Goal: Transaction & Acquisition: Purchase product/service

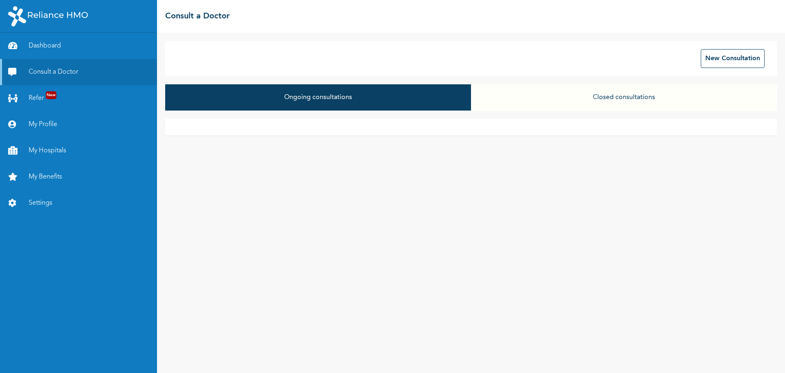
click at [336, 99] on button "Ongoing consultations" at bounding box center [318, 97] width 306 height 26
click at [330, 98] on button "Ongoing consultations" at bounding box center [318, 97] width 306 height 26
click at [624, 99] on button "Closed consultations" at bounding box center [624, 97] width 306 height 26
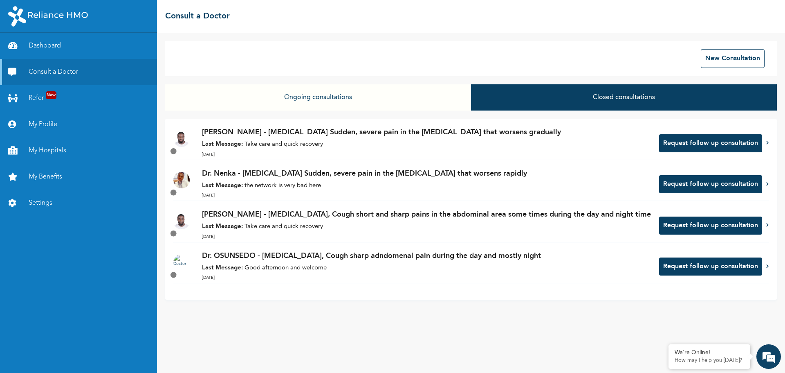
click at [686, 145] on button "Request follow up consultation" at bounding box center [710, 143] width 103 height 18
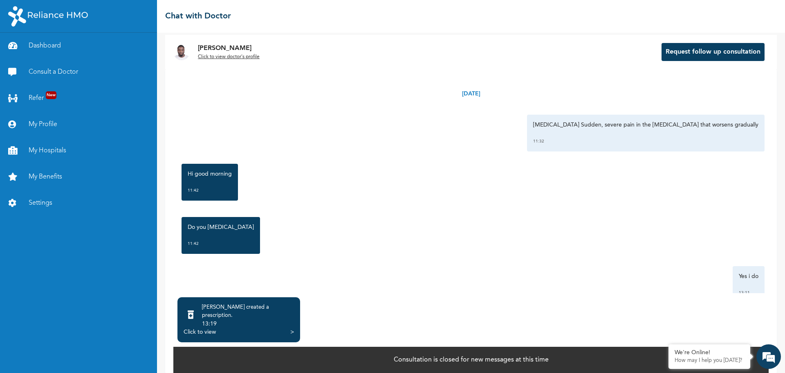
scroll to position [8, 0]
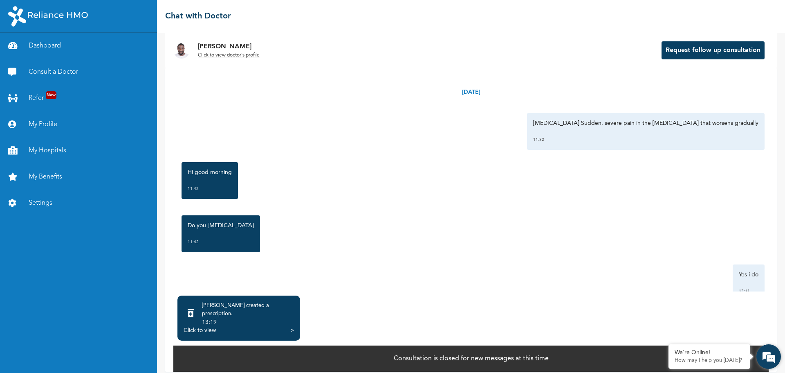
drag, startPoint x: 772, startPoint y: 350, endPoint x: 148, endPoint y: 168, distance: 649.5
click at [772, 350] on em at bounding box center [769, 356] width 22 height 22
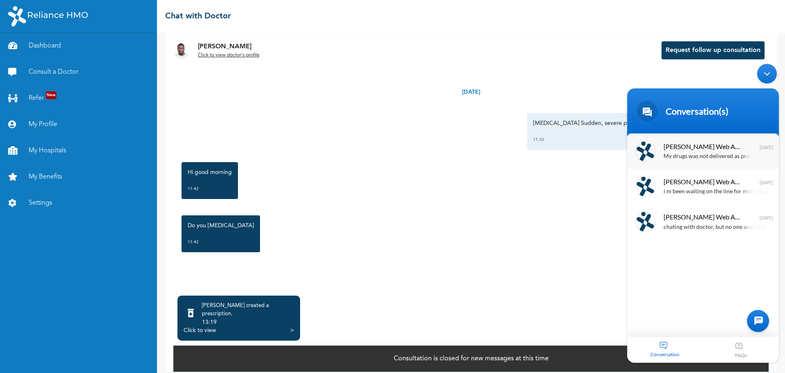
click at [684, 152] on div "My drugs was not delivered as promised" at bounding box center [715, 156] width 103 height 9
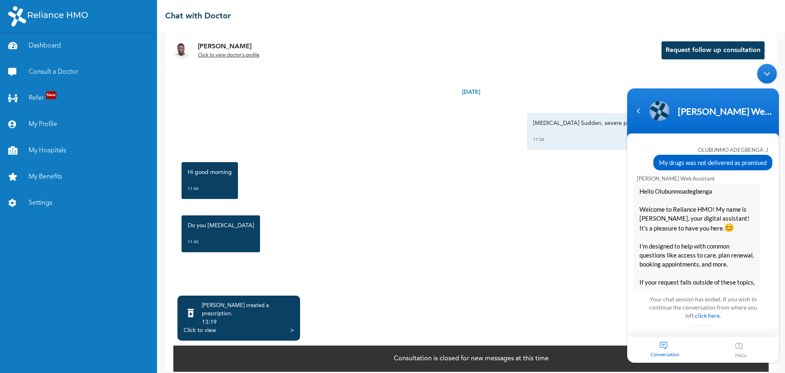
drag, startPoint x: 660, startPoint y: 163, endPoint x: 777, endPoint y: 161, distance: 117.4
click at [777, 161] on div "OLUBUNMO ADEGBENGA .J My drugs was not delivered as promised" at bounding box center [704, 156] width 152 height 29
copy div
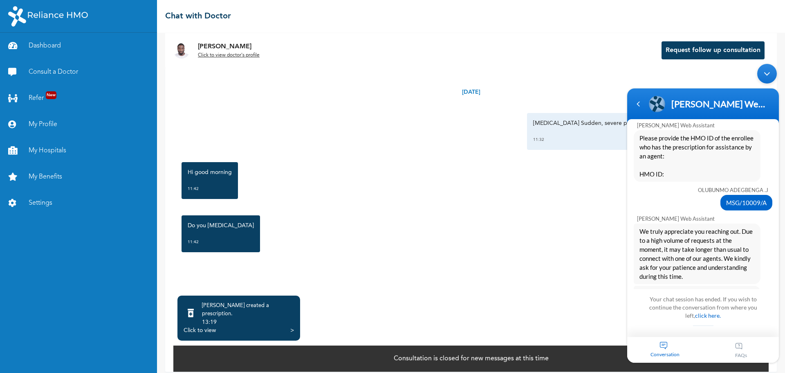
scroll to position [1391, 0]
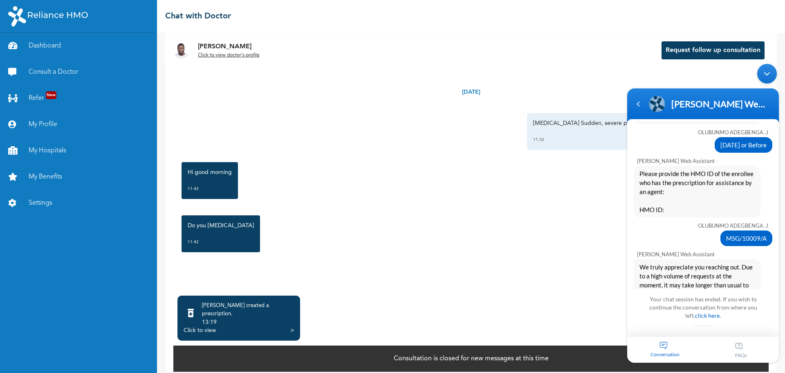
click at [728, 234] on span "MSG/10009/A" at bounding box center [747, 238] width 40 height 9
copy div "MSG/10009/A"
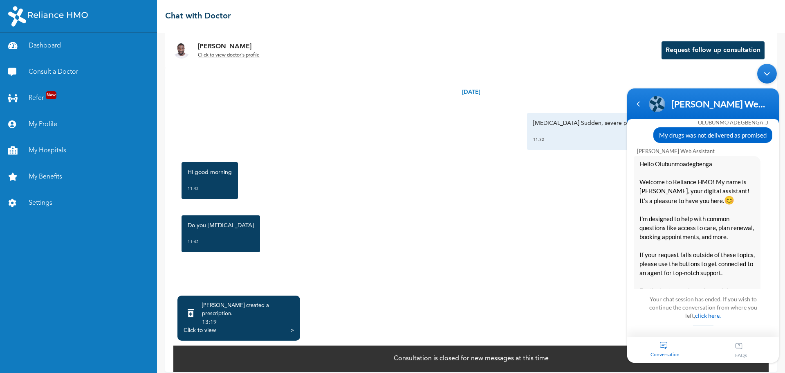
scroll to position [0, 0]
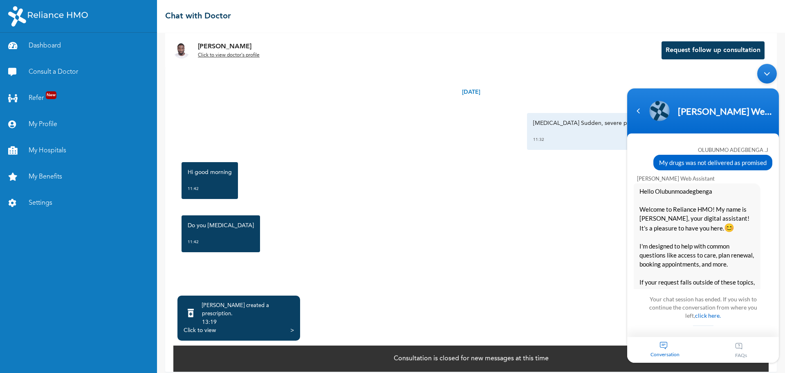
click at [666, 162] on span "My drugs was not delivered as promised" at bounding box center [713, 162] width 108 height 9
copy div "My drugs was not delivered as promised"
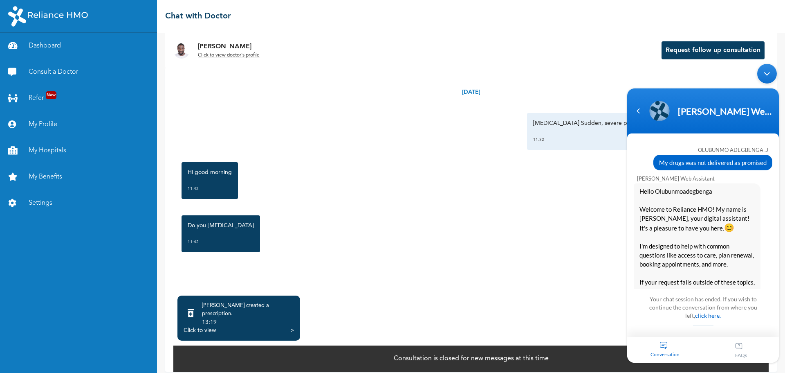
click at [765, 75] on div "Minimize live chat window" at bounding box center [768, 74] width 20 height 20
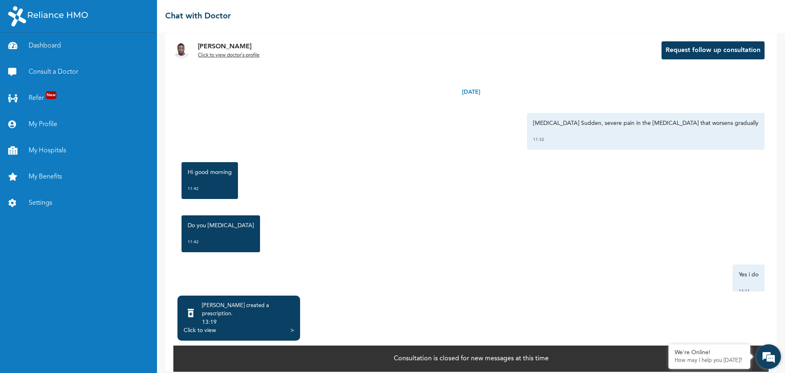
click at [769, 353] on em at bounding box center [769, 356] width 22 height 22
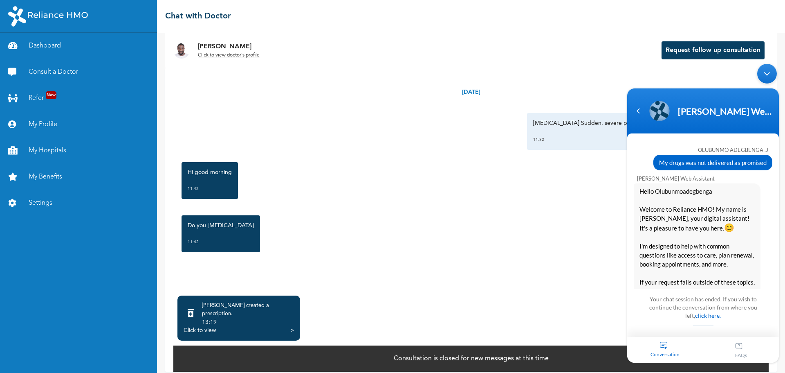
scroll to position [2327, 0]
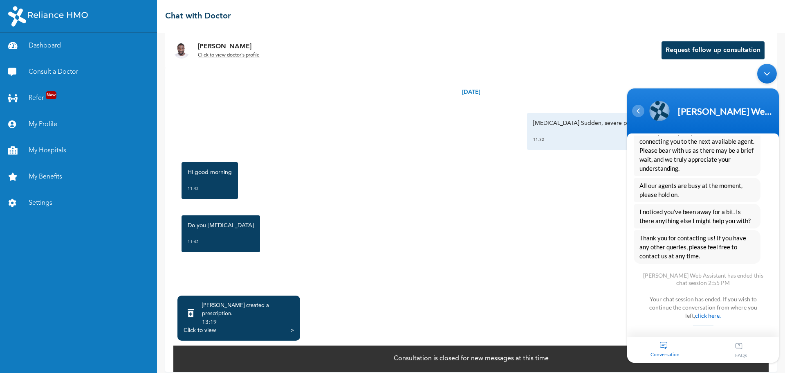
click at [639, 115] on div "Navigation go back" at bounding box center [638, 111] width 12 height 12
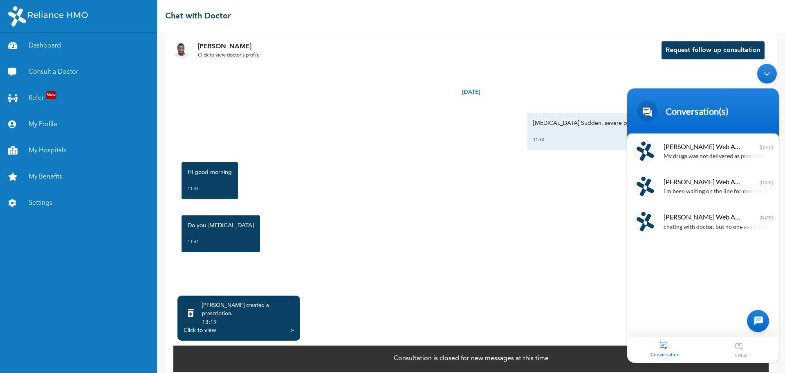
click at [762, 319] on div at bounding box center [758, 321] width 22 height 22
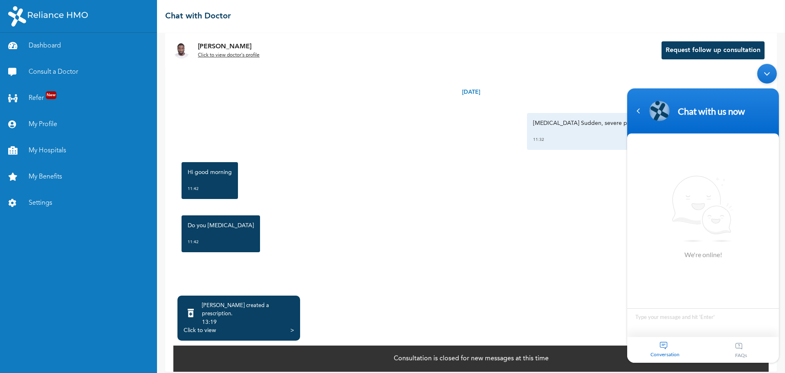
type textarea "My drugs was not delivered as promised"
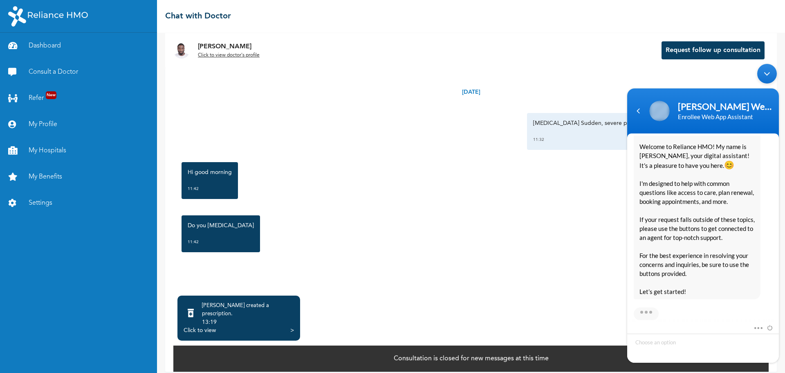
scroll to position [157, 0]
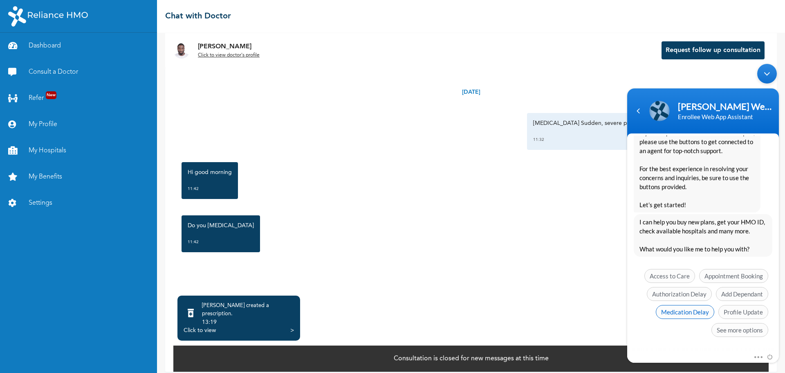
click at [697, 315] on span "Medication Delay" at bounding box center [685, 312] width 58 height 14
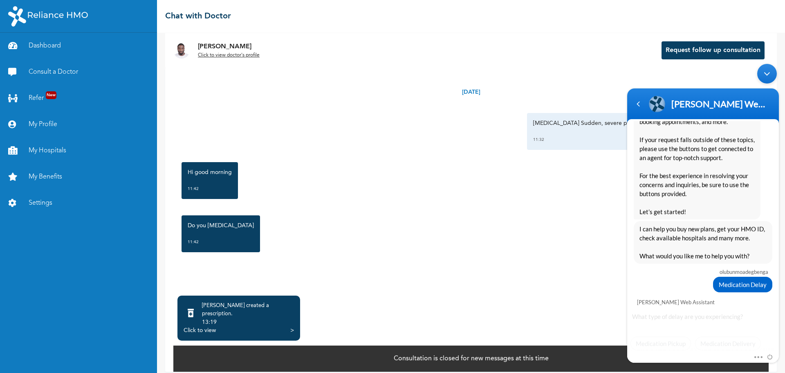
scroll to position [150, 0]
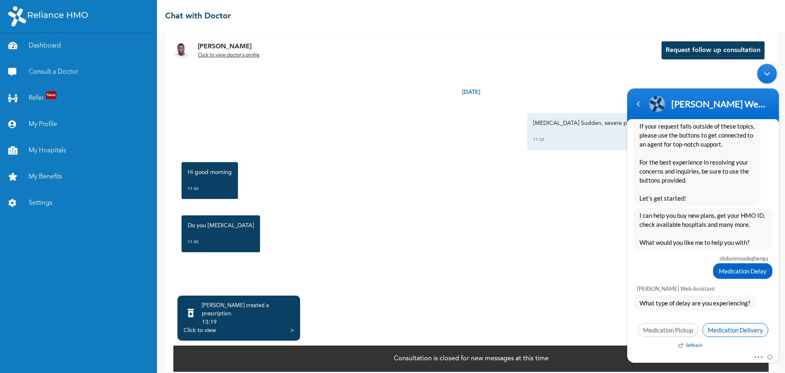
click at [720, 331] on span "Medication Delivery" at bounding box center [736, 330] width 66 height 14
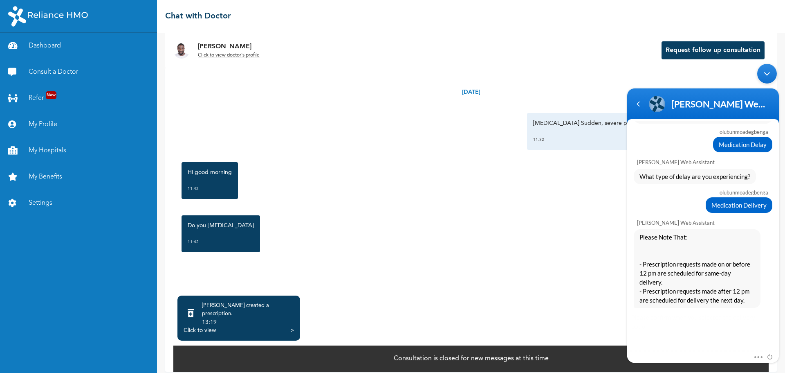
scroll to position [308, 0]
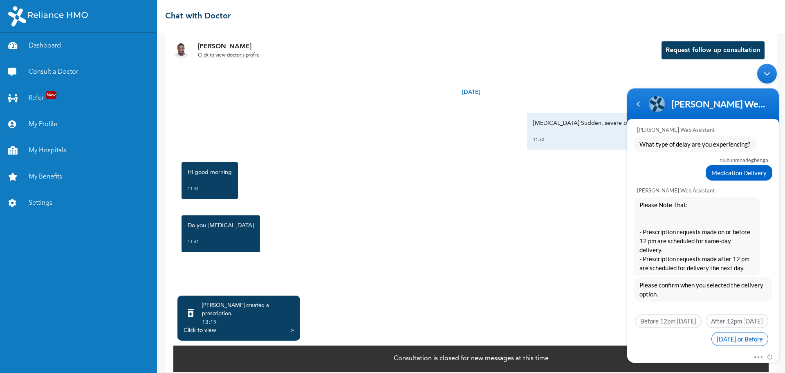
click at [721, 332] on span "Yesterday or Before" at bounding box center [740, 339] width 57 height 14
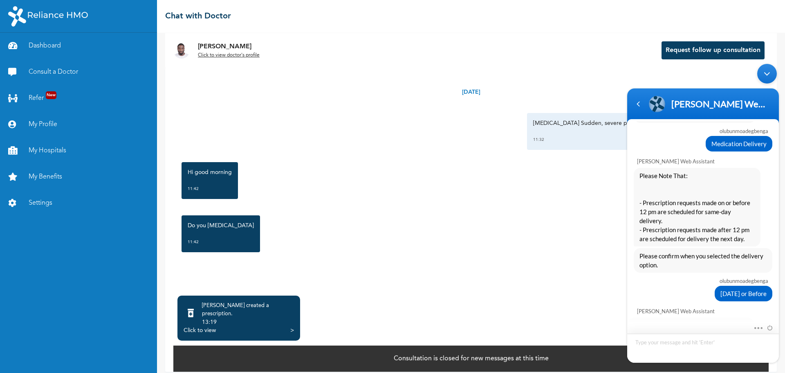
scroll to position [386, 0]
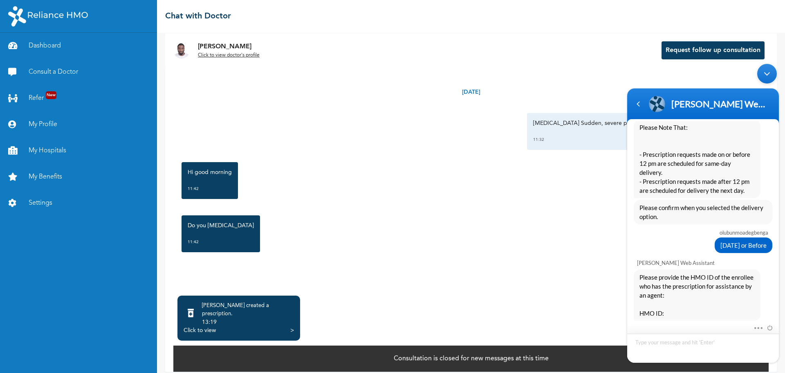
click at [648, 346] on textarea "Type your message and hit 'Enter'" at bounding box center [704, 347] width 152 height 29
type textarea "MSG/10009/A"
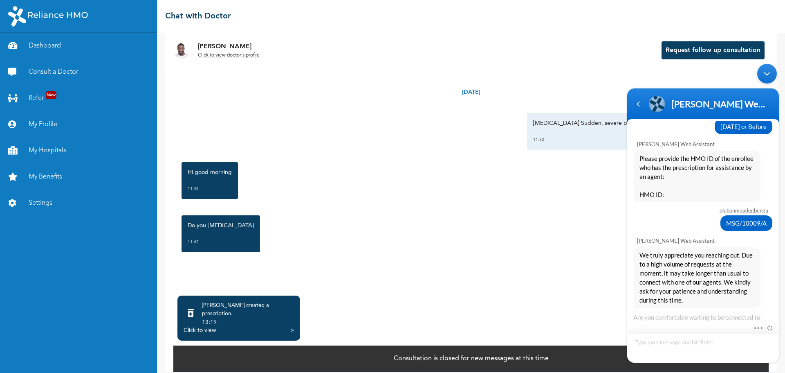
scroll to position [566, 0]
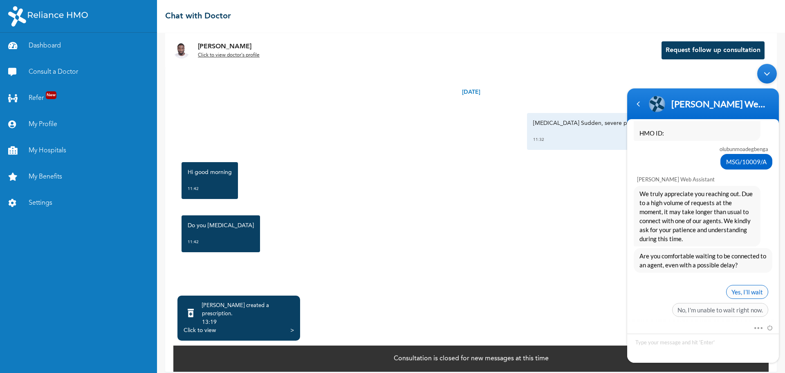
click at [750, 285] on span "Yes, I’ll wait" at bounding box center [748, 292] width 42 height 14
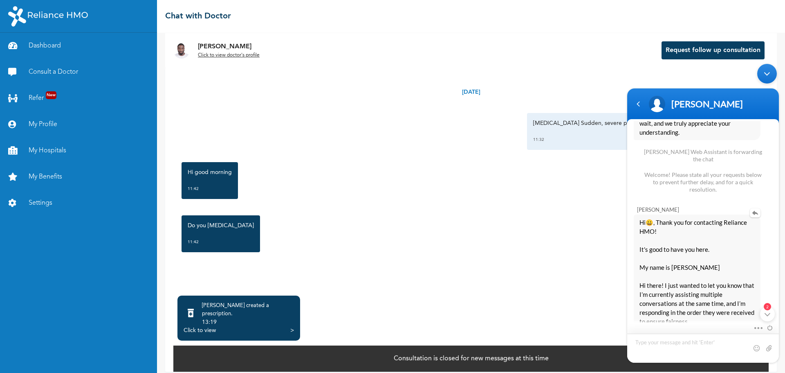
scroll to position [858, 0]
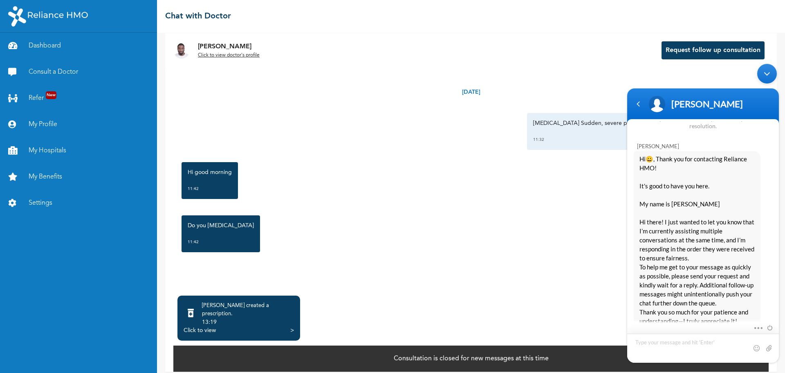
click at [705, 347] on textarea "Type your message and hit 'Enter'" at bounding box center [704, 347] width 152 height 29
type textarea "hi ibrahim"
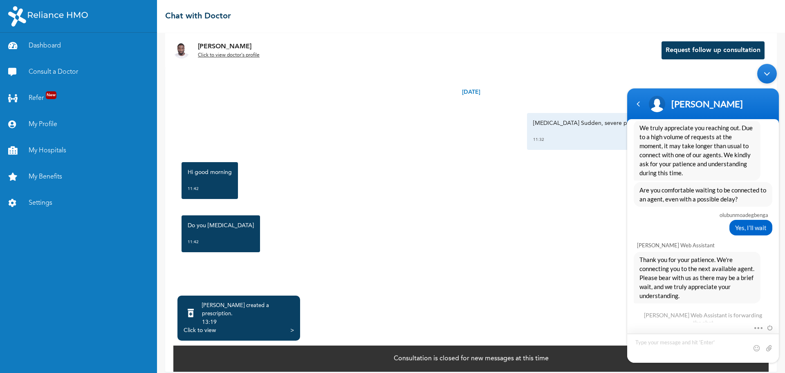
scroll to position [682, 0]
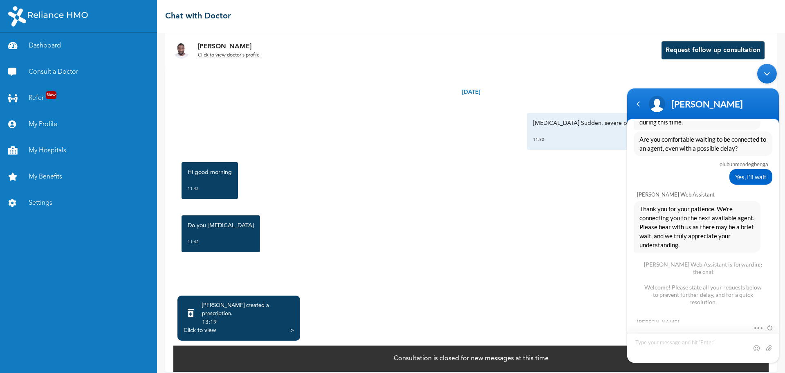
click at [678, 344] on textarea "Type your message and hit 'Enter'" at bounding box center [704, 347] width 152 height 29
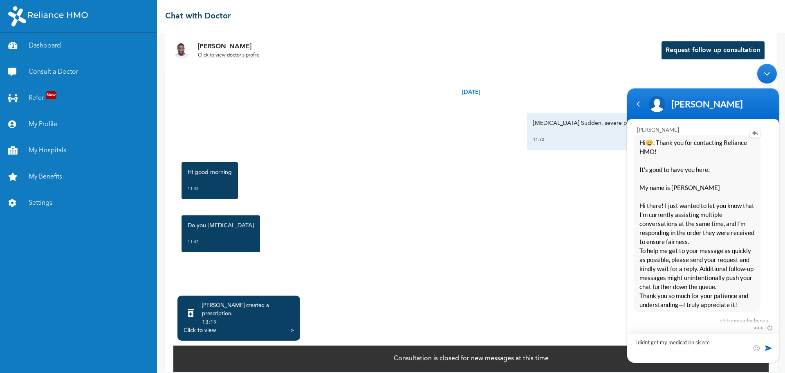
scroll to position [887, 0]
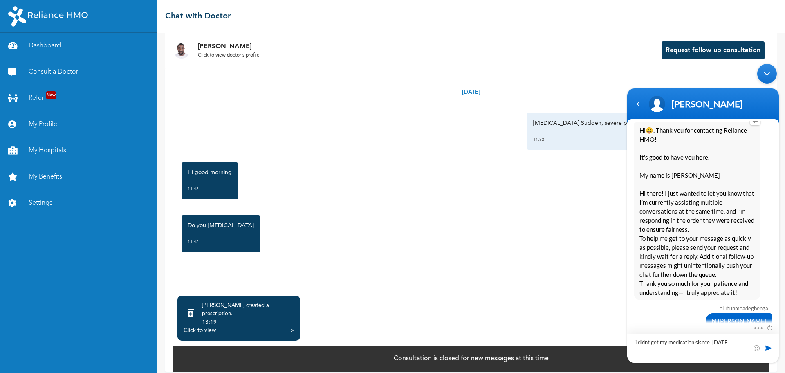
type textarea "i didnt get my medication sisnce friday"
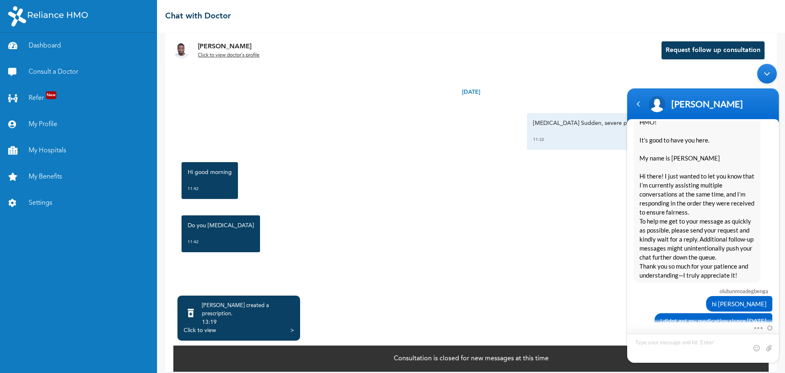
scroll to position [0, 0]
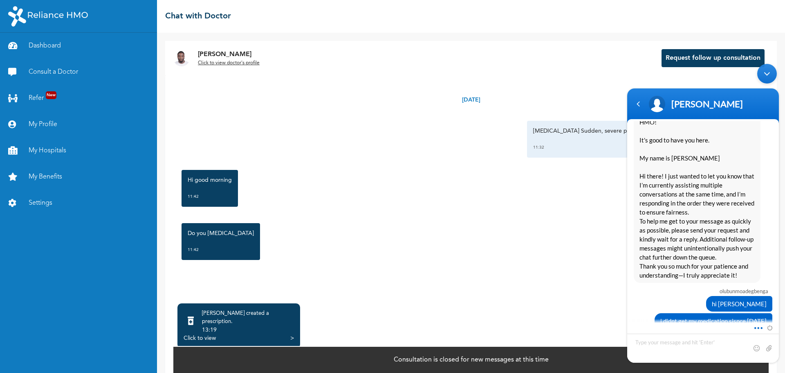
click at [759, 328] on span at bounding box center [757, 326] width 6 height 7
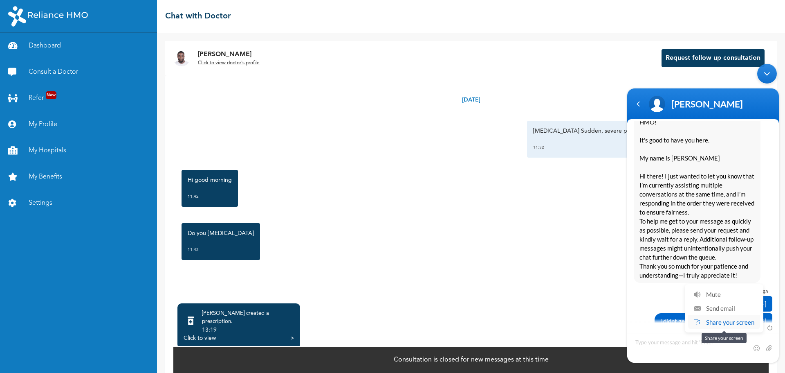
click at [757, 326] on li "Share your screen" at bounding box center [724, 322] width 72 height 14
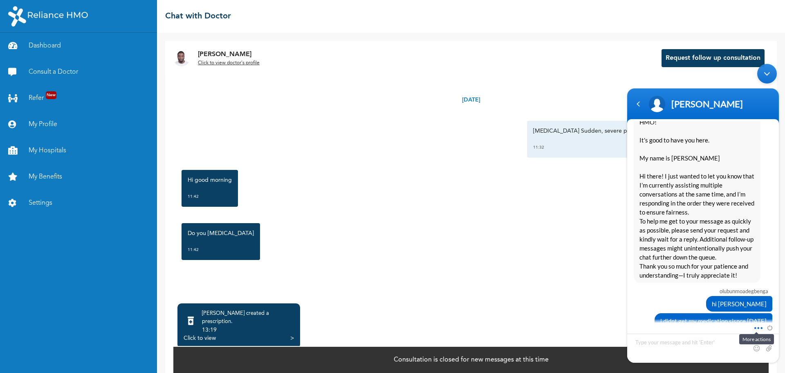
click at [758, 328] on span at bounding box center [757, 326] width 6 height 7
click at [724, 342] on textarea "Type your message and hit 'Enter'" at bounding box center [704, 347] width 152 height 29
click at [708, 337] on textarea "Type your message and hit 'Enter'" at bounding box center [704, 347] width 152 height 29
type textarea "hello are u there"
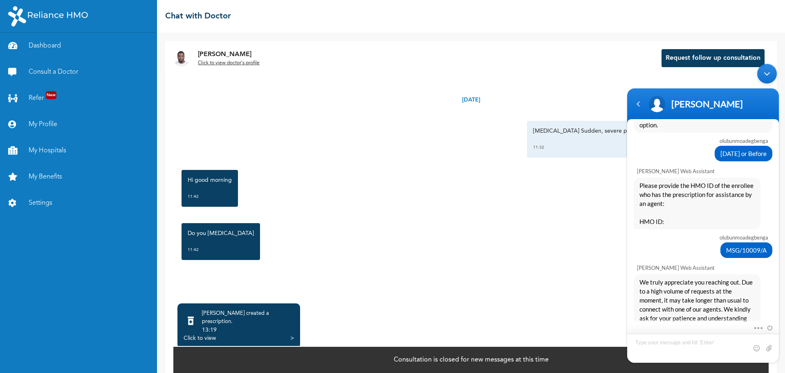
scroll to position [471, 0]
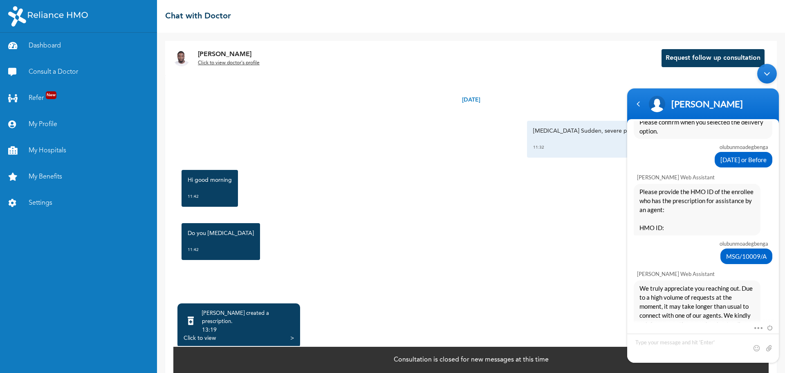
drag, startPoint x: 726, startPoint y: 247, endPoint x: 782, endPoint y: 245, distance: 56.1
click at [782, 245] on body "Ibrahim olubunmoadegbenga My drugs was not delivered as promised Naomi Enrollee…" at bounding box center [703, 213] width 160 height 307
drag, startPoint x: 736, startPoint y: 246, endPoint x: 682, endPoint y: 236, distance: 54.5
click at [682, 240] on div "olubunmoadegbenga" at bounding box center [702, 243] width 131 height 7
drag, startPoint x: 727, startPoint y: 247, endPoint x: 766, endPoint y: 247, distance: 39.7
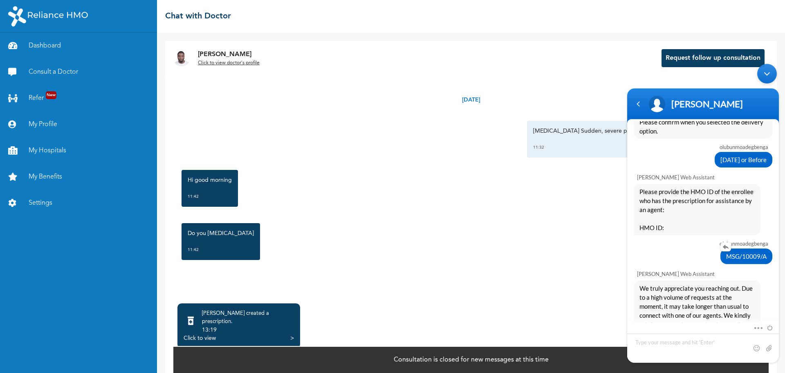
click at [766, 248] on div "MSG/10009/A" at bounding box center [747, 256] width 52 height 16
copy span "MSG/10009/A"
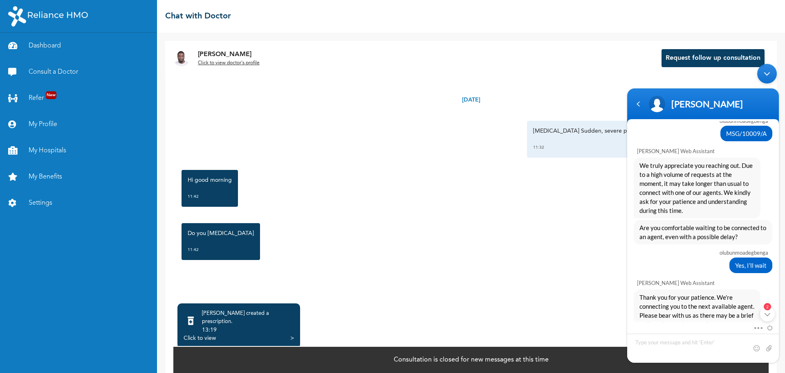
click at [773, 315] on div "2" at bounding box center [767, 313] width 15 height 15
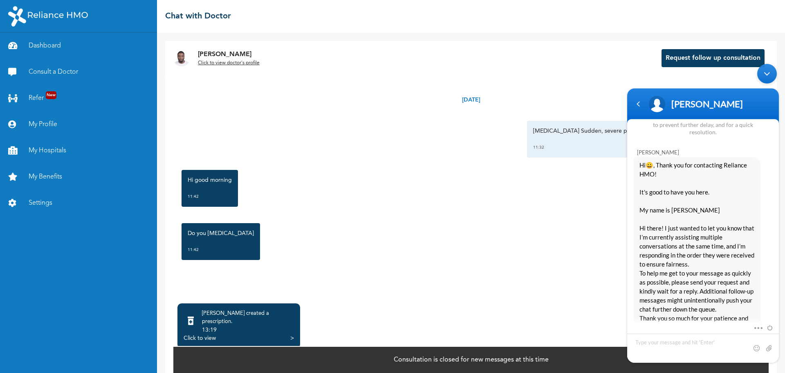
scroll to position [994, 0]
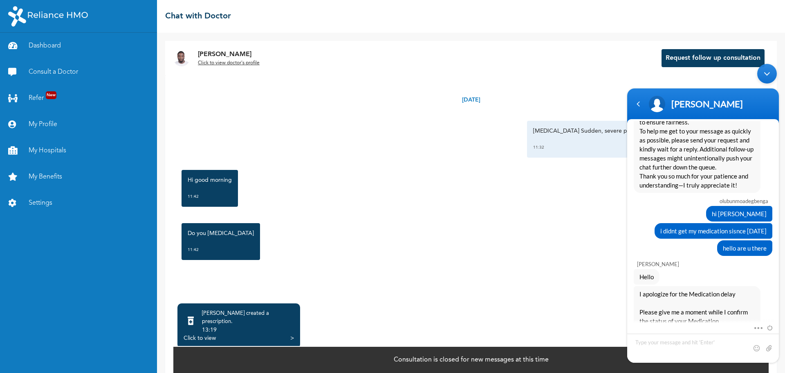
click at [288, 334] on div "Click to view >" at bounding box center [239, 338] width 110 height 8
click at [289, 334] on div "Click to view >" at bounding box center [239, 338] width 110 height 8
click at [290, 334] on div ">" at bounding box center [292, 338] width 4 height 8
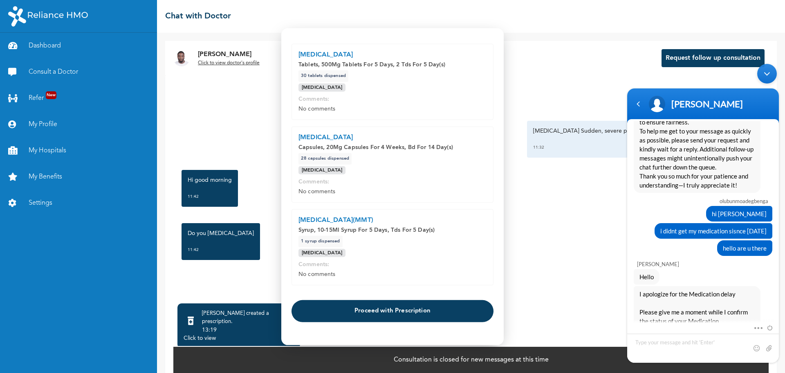
scroll to position [41, 0]
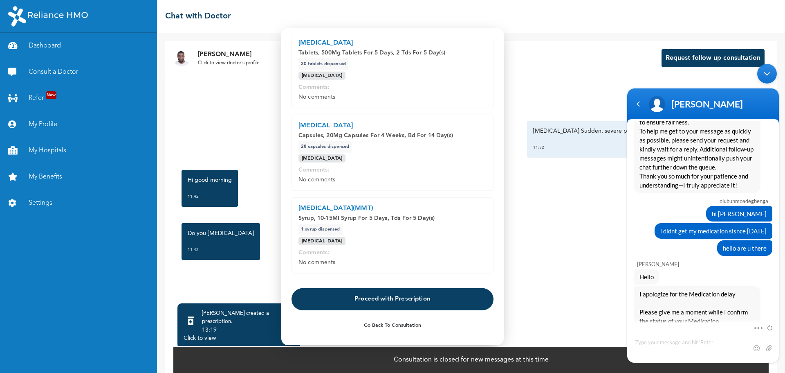
click at [374, 300] on button "Proceed with Prescription" at bounding box center [393, 299] width 202 height 22
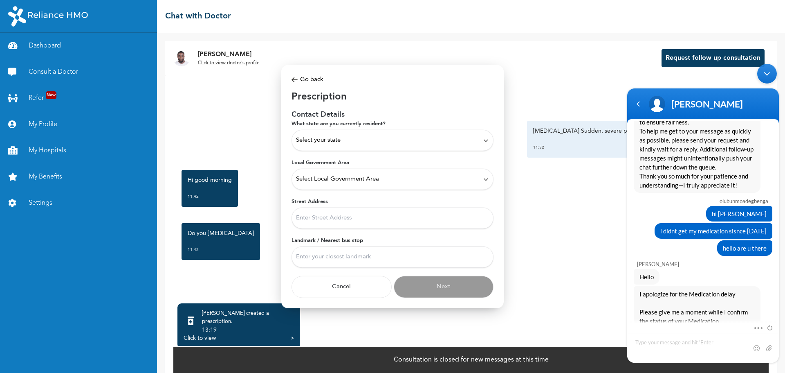
scroll to position [0, 0]
click at [355, 287] on button "Cancel" at bounding box center [342, 287] width 100 height 22
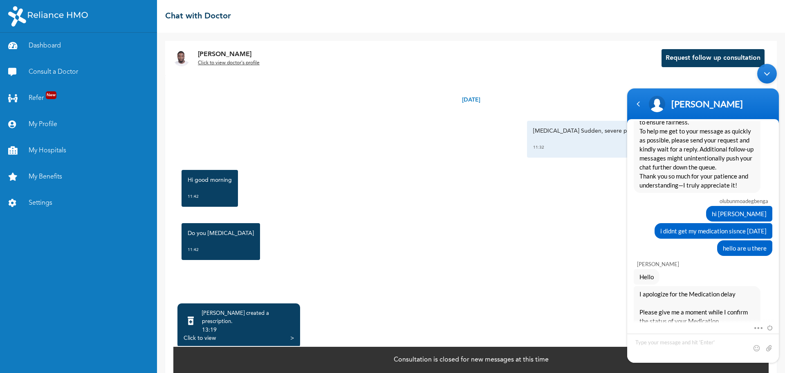
click at [289, 334] on div "Click to view >" at bounding box center [239, 338] width 110 height 8
click at [291, 334] on div ">" at bounding box center [292, 338] width 4 height 8
click at [696, 346] on textarea "Type your message and hit 'Enter'" at bounding box center [704, 347] width 152 height 29
click at [771, 349] on input "file" at bounding box center [769, 348] width 8 height 8
type input "C:\fakepath\Screenshot 2025-10-13 103928.png"
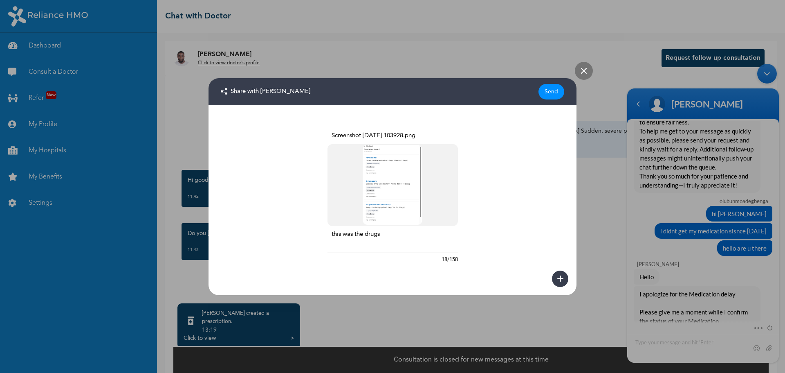
click at [351, 237] on textarea "this was the drugs" at bounding box center [393, 241] width 130 height 23
drag, startPoint x: 355, startPoint y: 236, endPoint x: 290, endPoint y: 226, distance: 65.4
click at [294, 229] on div "Screenshot 2025-10-13 103928.png this was the drugs 18/150" at bounding box center [393, 200] width 368 height 190
type textarea "these are the drugs"
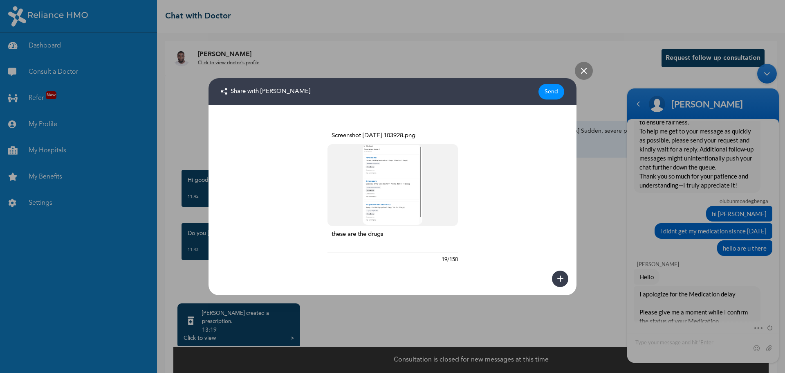
click at [553, 90] on div "Send" at bounding box center [552, 92] width 26 height 16
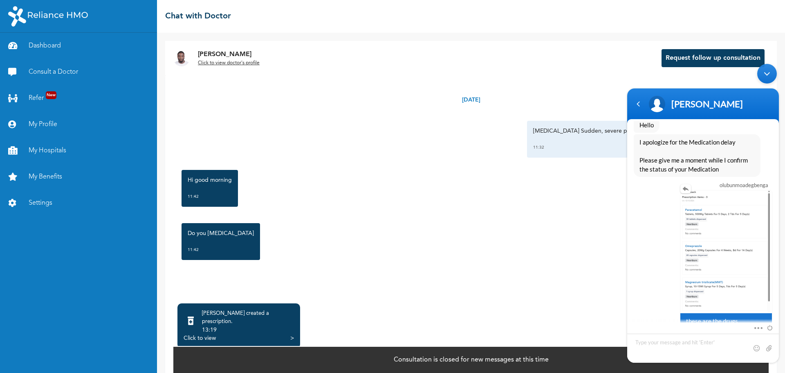
scroll to position [1146, 0]
click at [733, 241] on img at bounding box center [727, 251] width 92 height 123
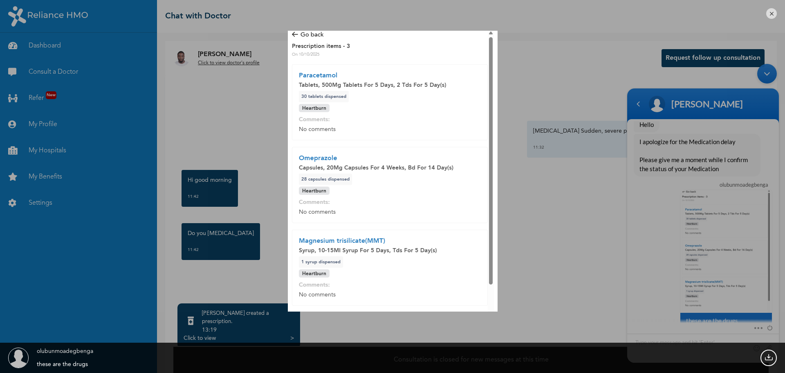
click at [769, 15] on em at bounding box center [772, 13] width 11 height 11
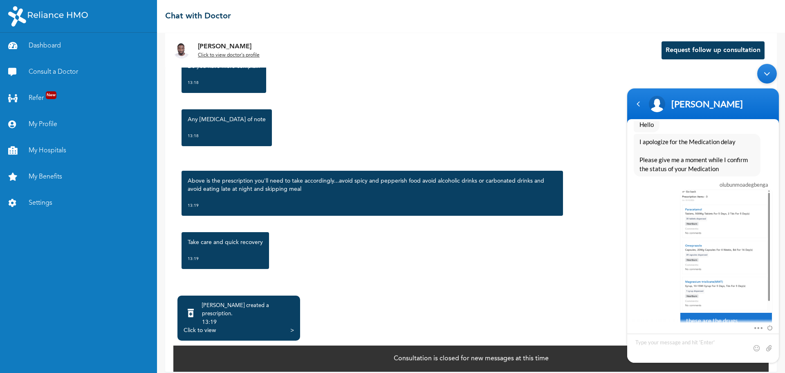
click at [439, 97] on div "Do you have more complain 13:18" at bounding box center [471, 74] width 587 height 45
click at [699, 343] on textarea "Type your message and hit 'Enter'" at bounding box center [704, 347] width 152 height 29
type textarea "or can i re apply while u cancel previous request"
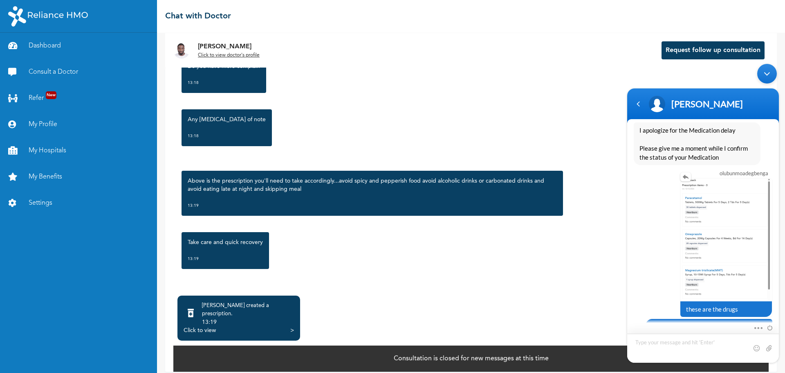
scroll to position [1172, 0]
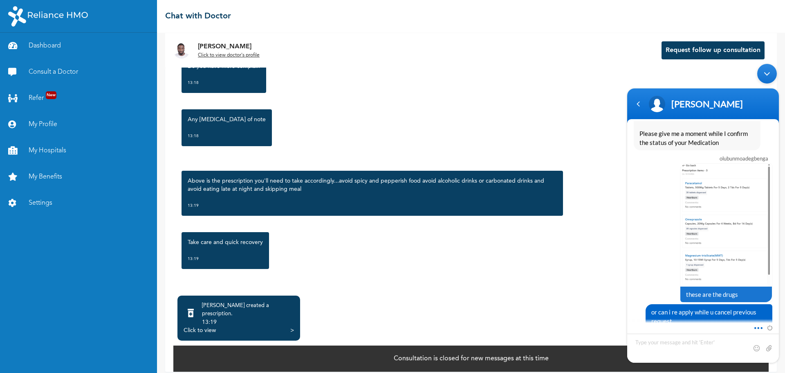
click at [756, 327] on span at bounding box center [757, 326] width 6 height 7
click at [736, 307] on li "Send email" at bounding box center [724, 308] width 72 height 14
drag, startPoint x: 745, startPoint y: 323, endPoint x: 498, endPoint y: 286, distance: 249.8
click at [623, 286] on html "Ibrahim olubunmoadegbenga My drugs was not delivered as promised Naomi Enrollee…" at bounding box center [703, 213] width 160 height 307
click at [758, 326] on span at bounding box center [757, 326] width 6 height 7
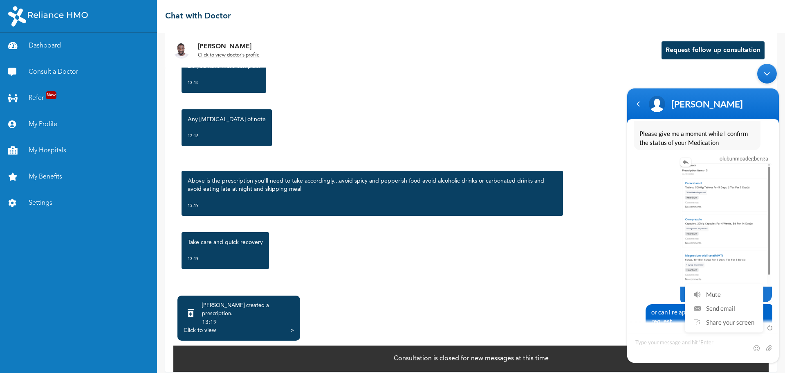
click at [656, 249] on div "these are the drugs" at bounding box center [703, 232] width 139 height 139
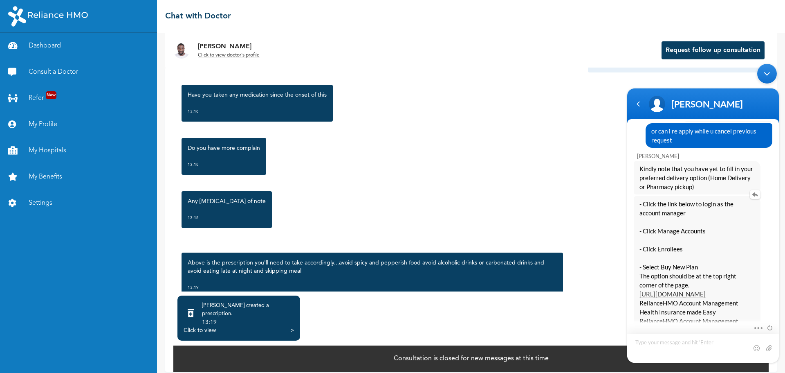
scroll to position [1405, 0]
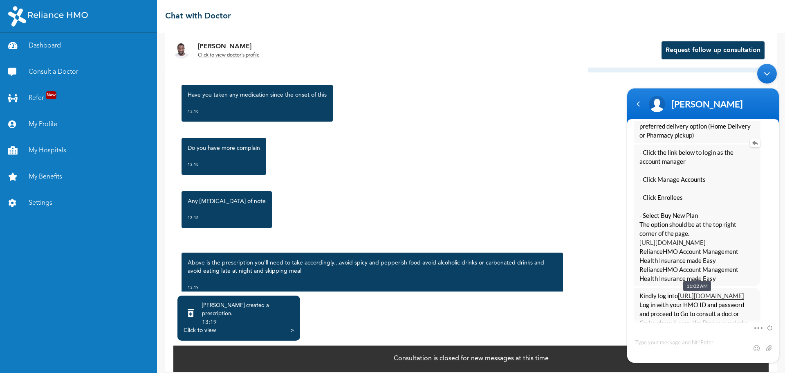
click at [682, 238] on link "https://accounts.reliancehmo.com/login" at bounding box center [673, 241] width 66 height 7
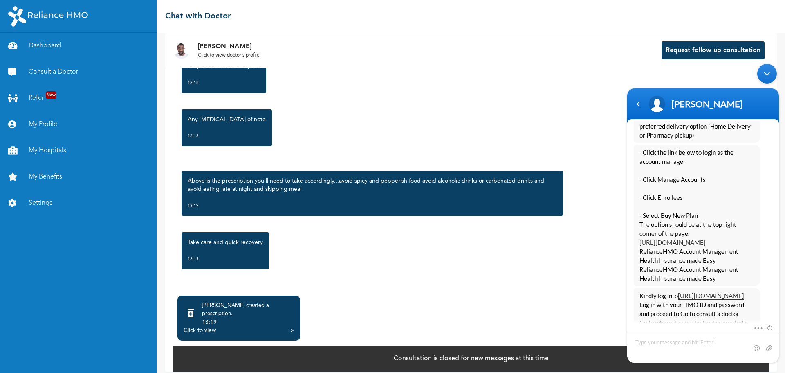
click at [294, 322] on div "Dr. Adoki created a prescription . 13:19 Click to view >" at bounding box center [239, 317] width 123 height 45
click at [206, 326] on div "Click to view" at bounding box center [200, 330] width 32 height 8
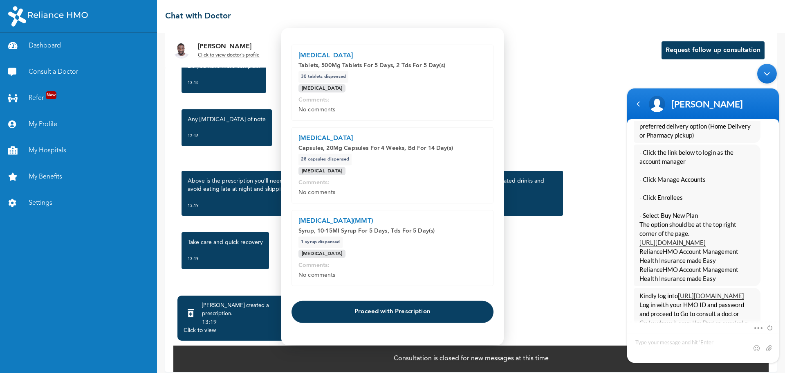
scroll to position [41, 0]
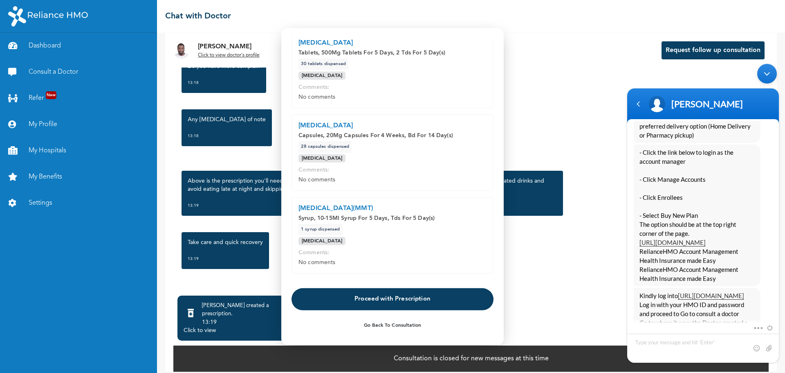
click at [387, 299] on button "Proceed with Prescription" at bounding box center [393, 299] width 202 height 22
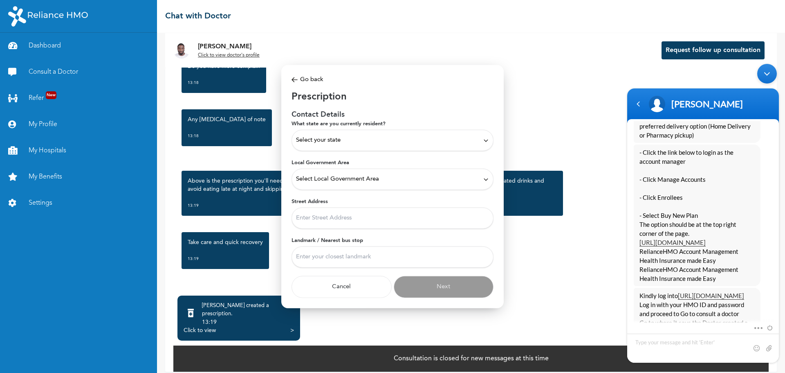
scroll to position [0, 0]
click at [488, 140] on icon at bounding box center [486, 140] width 6 height 6
click at [304, 158] on p "Lagos" at bounding box center [392, 159] width 193 height 10
click at [487, 180] on icon at bounding box center [486, 179] width 4 height 2
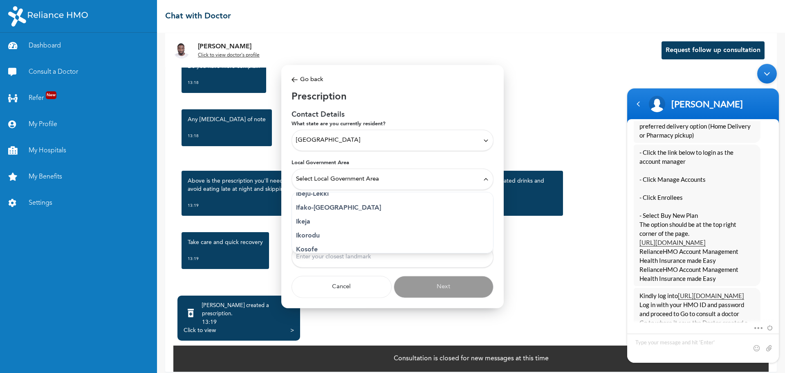
scroll to position [123, 0]
click at [318, 248] on p "Kosofe" at bounding box center [392, 248] width 193 height 10
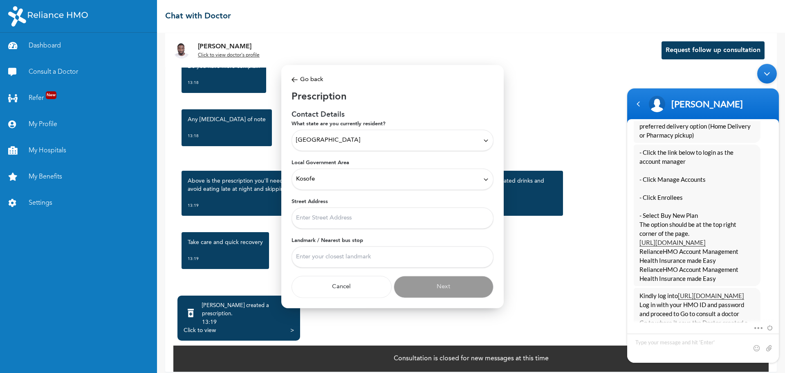
click at [430, 216] on input "Street Address" at bounding box center [393, 217] width 202 height 21
type input "fola's place, Behinde Maryland mall, mende, Maryland, Lagos"
click at [352, 261] on input "Landmark / Nearest bus stop" at bounding box center [393, 256] width 202 height 21
type input "Marymall, Mende, Lagos State"
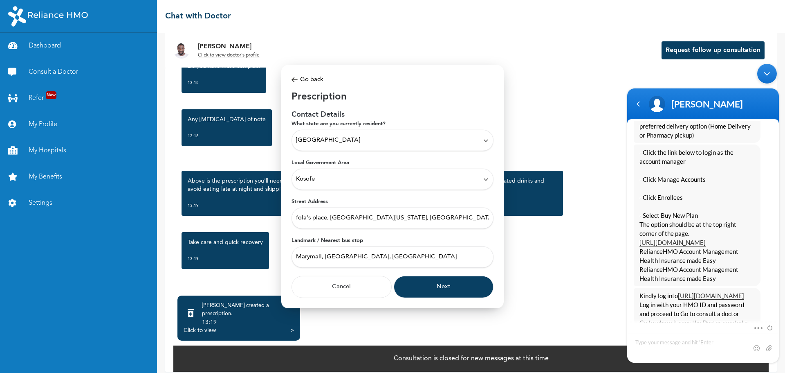
click at [450, 288] on button "Next" at bounding box center [444, 287] width 100 height 22
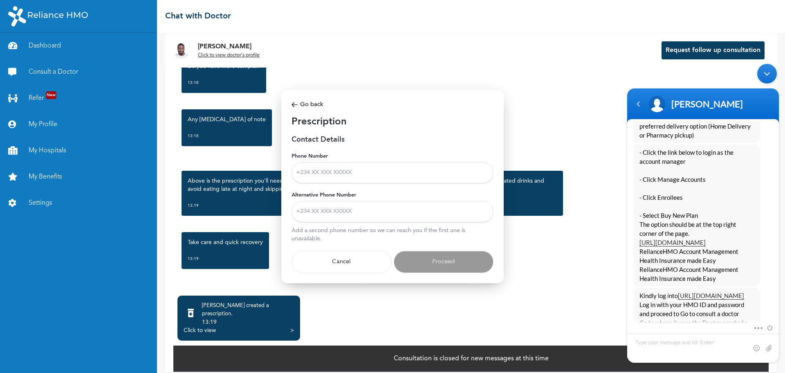
click at [382, 177] on input "Phone Number" at bounding box center [393, 172] width 202 height 21
type input "08037639100"
click at [358, 214] on input "Alternative Phone Number" at bounding box center [393, 211] width 202 height 21
type input "07032900700"
click at [445, 261] on button "Proceed" at bounding box center [444, 262] width 100 height 22
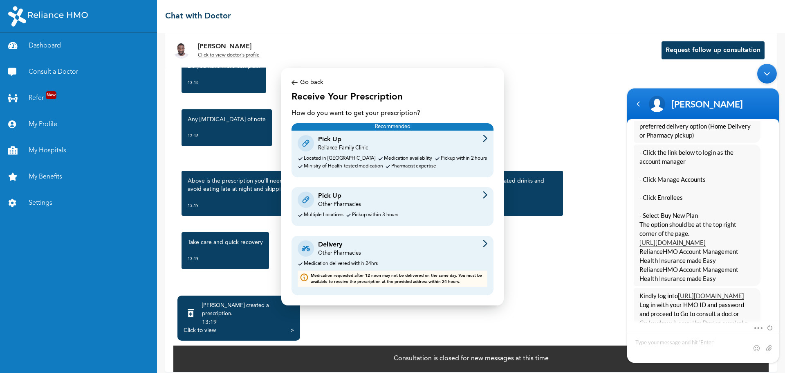
click at [338, 253] on div "Other Pharmacies" at bounding box center [339, 253] width 43 height 7
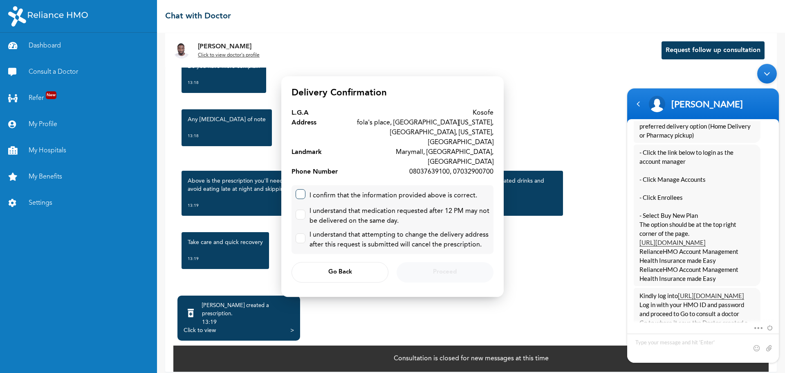
click at [302, 189] on label at bounding box center [301, 194] width 10 height 10
click at [301, 189] on input "checkbox" at bounding box center [298, 191] width 5 height 5
checkbox input "true"
click at [300, 209] on label at bounding box center [301, 214] width 10 height 10
click at [300, 210] on input "checkbox" at bounding box center [298, 212] width 5 height 5
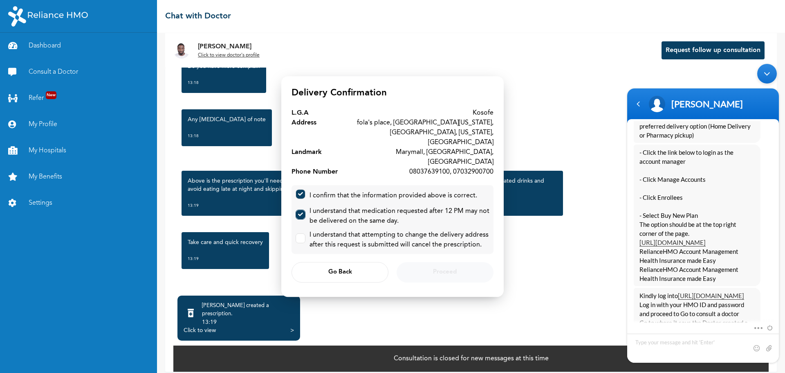
checkbox input "true"
click at [300, 234] on input "checkbox" at bounding box center [298, 236] width 5 height 5
checkbox input "true"
click at [441, 270] on span "Proceed" at bounding box center [445, 272] width 24 height 5
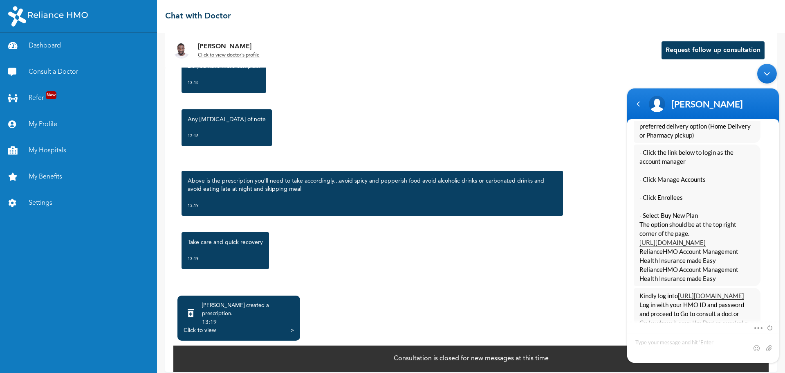
click at [586, 234] on div "Take care and quick recovery 13:19" at bounding box center [471, 250] width 587 height 45
click at [639, 108] on div "Navigation go back" at bounding box center [638, 104] width 12 height 12
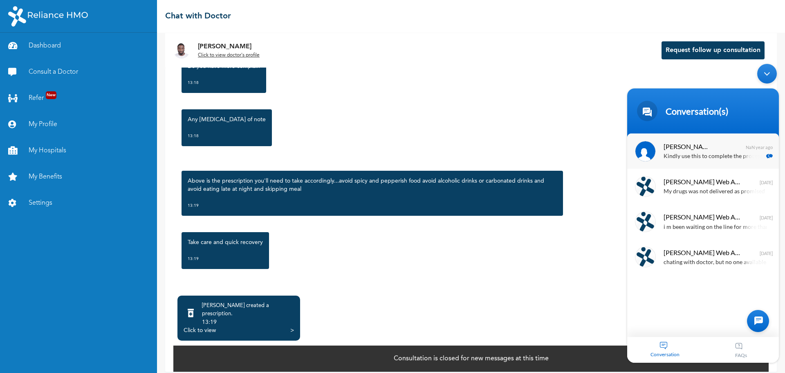
click at [706, 151] on div "Ibrahim Kindly use this to complete the process as it reads incomplete" at bounding box center [715, 151] width 103 height 20
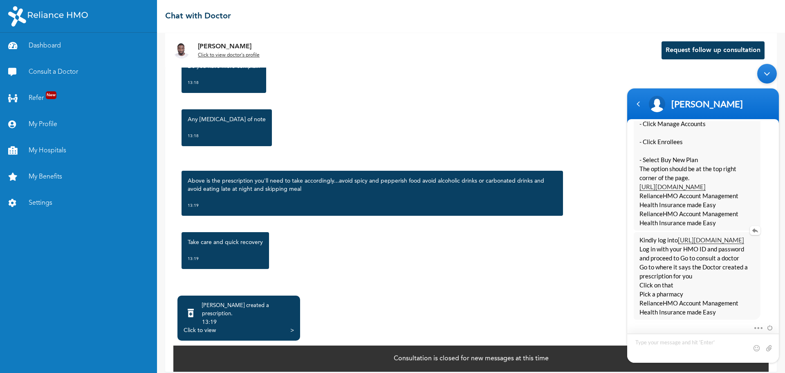
scroll to position [1487, 0]
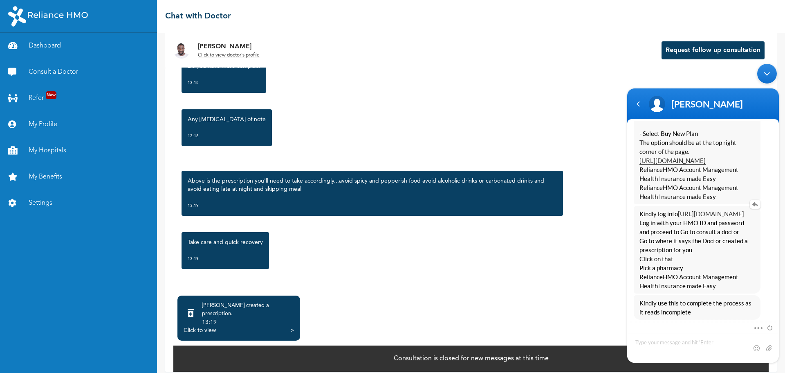
click at [678, 214] on link "https://accounts.reliancehmo.com/login" at bounding box center [711, 213] width 66 height 7
click at [686, 344] on textarea "Type your message and hit 'Enter'" at bounding box center [704, 347] width 152 height 29
click at [645, 343] on textarea "Type your message and hit 'Enter'" at bounding box center [704, 347] width 152 height 29
type textarea "pls can u check for me now. thanks"
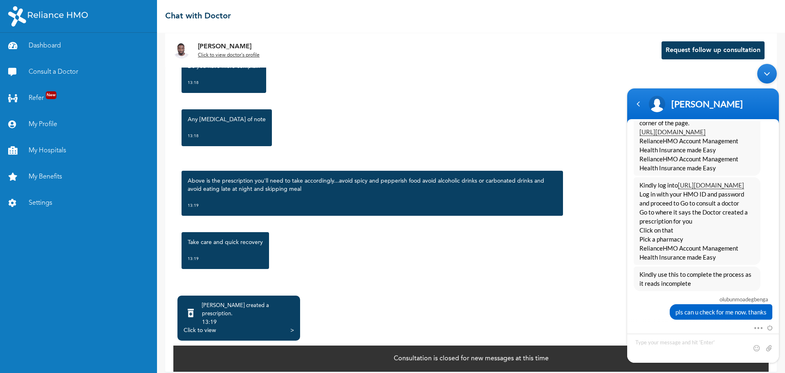
click at [294, 322] on div "Dr. Adoki created a prescription . 13:19 Click to view >" at bounding box center [239, 317] width 123 height 45
click at [293, 326] on div ">" at bounding box center [292, 330] width 4 height 8
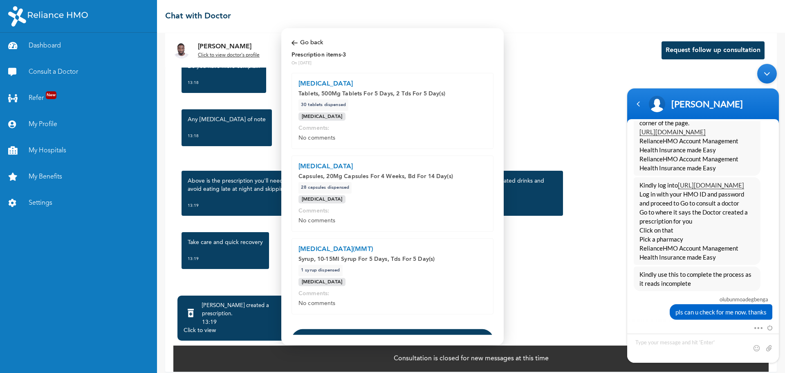
scroll to position [41, 0]
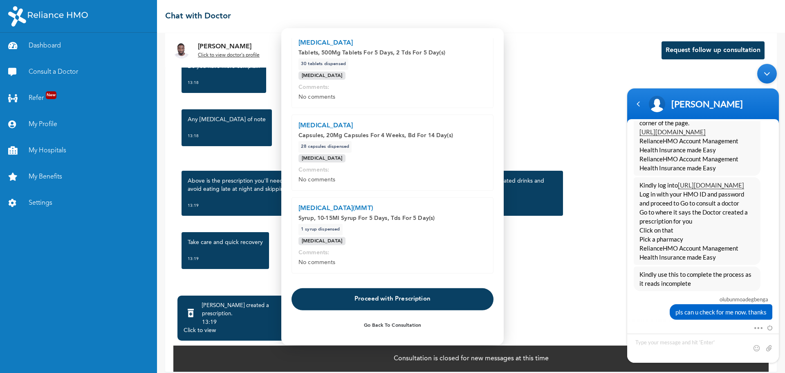
click at [398, 296] on button "Proceed with Prescription" at bounding box center [393, 299] width 202 height 22
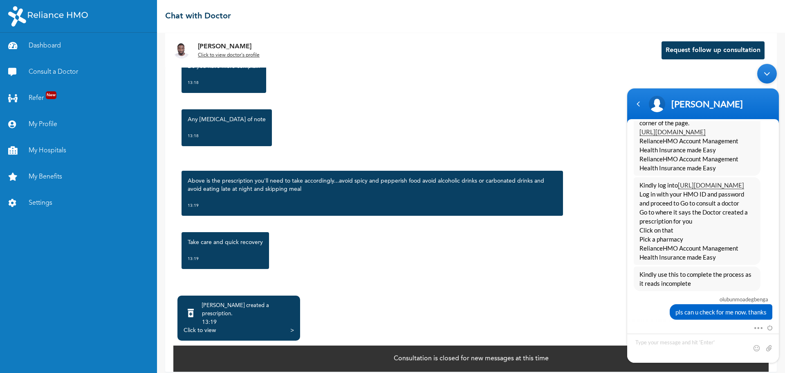
click at [291, 326] on div ">" at bounding box center [292, 330] width 4 height 8
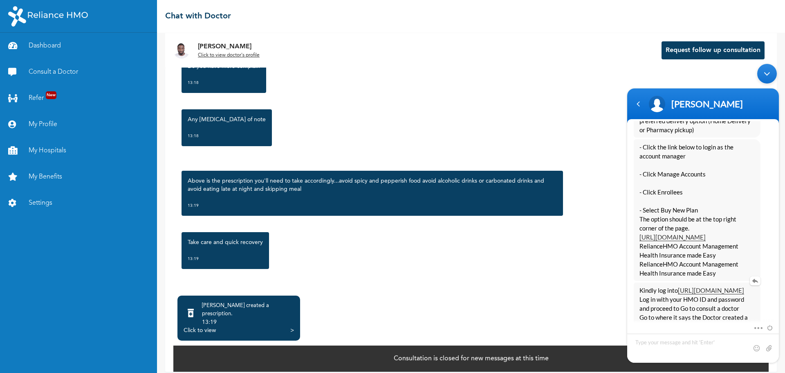
scroll to position [1393, 0]
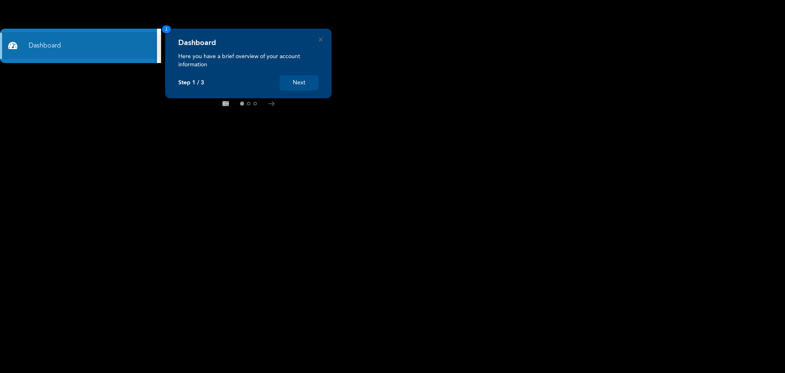
click at [306, 84] on button "Next" at bounding box center [299, 82] width 39 height 15
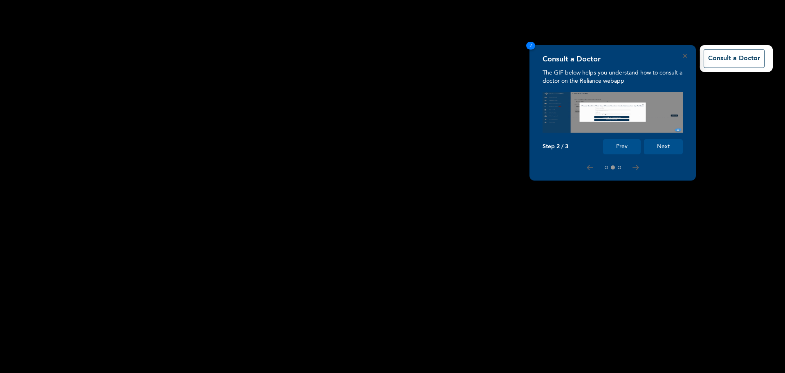
click at [667, 148] on button "Next" at bounding box center [663, 146] width 39 height 15
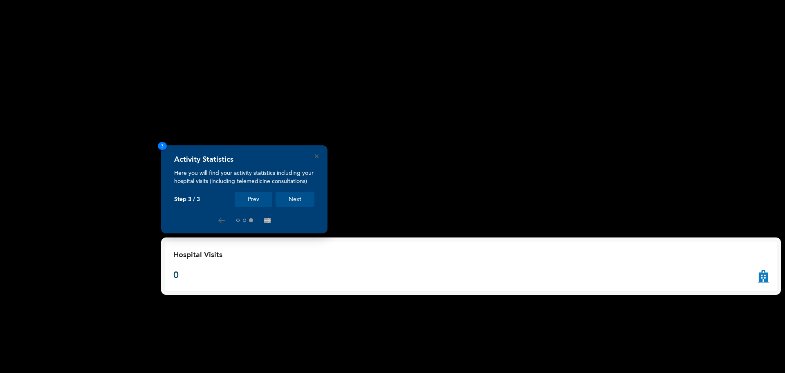
click at [292, 200] on button "Next" at bounding box center [295, 199] width 39 height 15
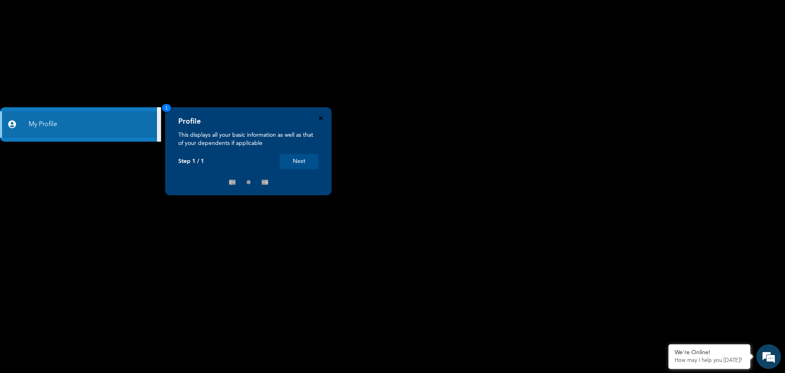
click at [319, 118] on icon "Close" at bounding box center [321, 118] width 4 height 4
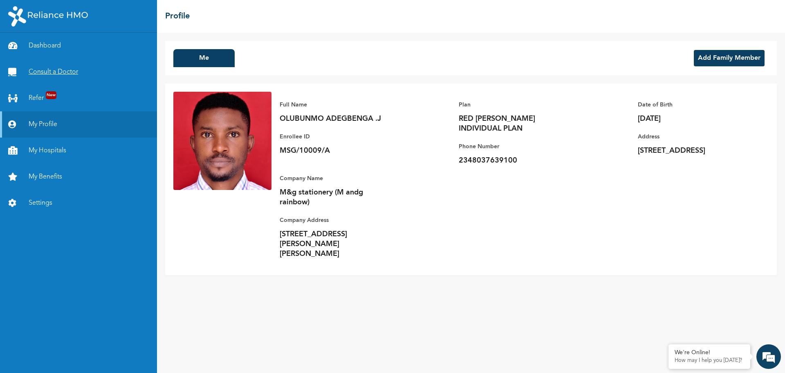
click at [58, 72] on link "Consult a Doctor" at bounding box center [78, 72] width 157 height 26
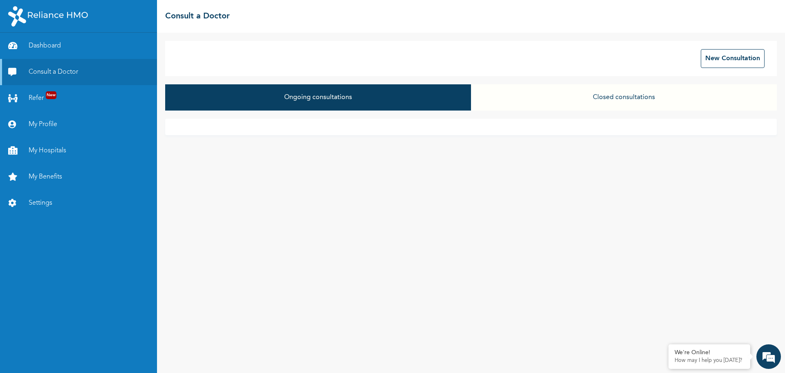
click at [304, 99] on button "Ongoing consultations" at bounding box center [318, 97] width 306 height 26
click at [305, 99] on button "Ongoing consultations" at bounding box center [318, 97] width 306 height 26
